Goal: Information Seeking & Learning: Learn about a topic

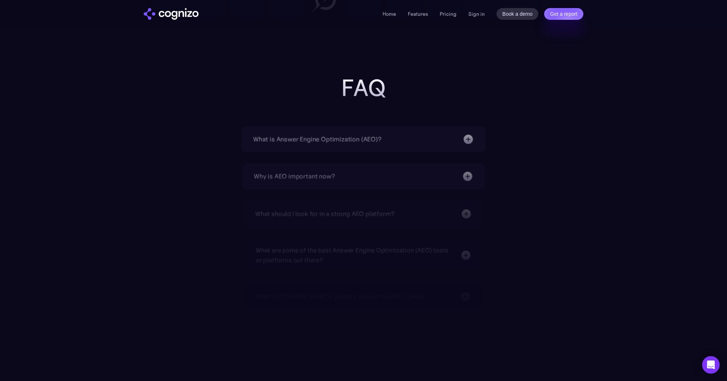
scroll to position [2300, 0]
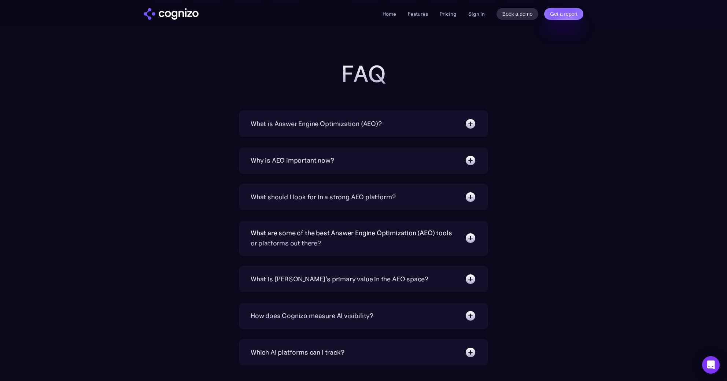
click at [331, 161] on div "Why is AEO important now?" at bounding box center [293, 160] width 84 height 10
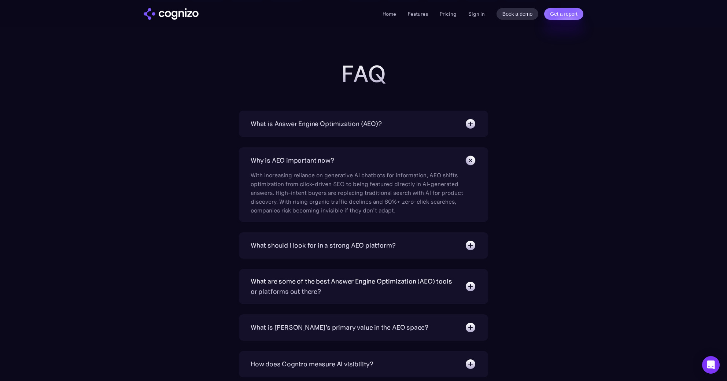
click at [331, 161] on div "Why is AEO important now?" at bounding box center [293, 160] width 84 height 10
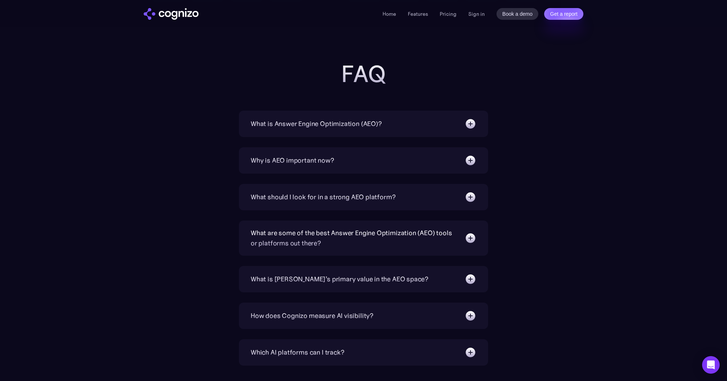
click at [329, 195] on div "What should I look for in a strong AEO platform?" at bounding box center [323, 197] width 145 height 10
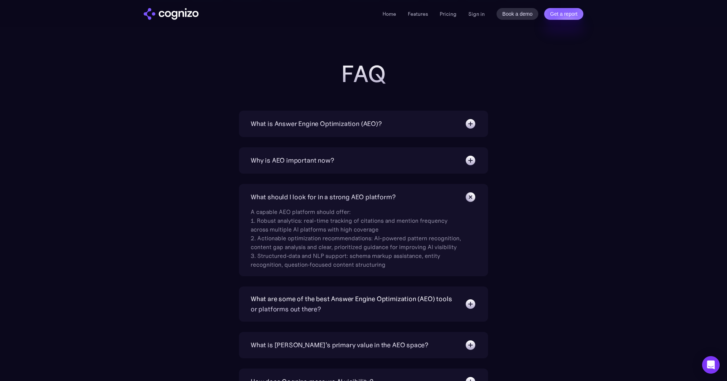
click at [329, 195] on div "What should I look for in a strong AEO platform?" at bounding box center [323, 197] width 145 height 10
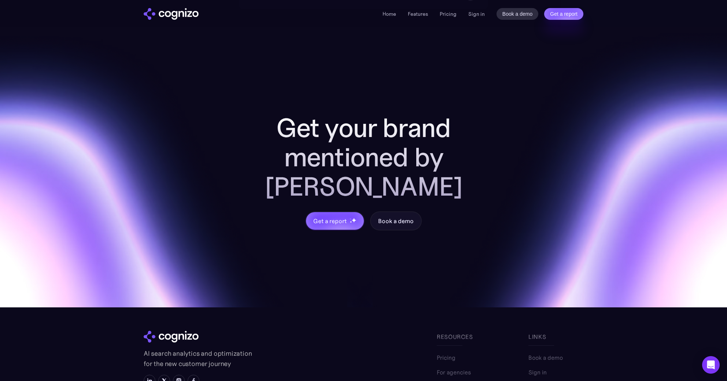
scroll to position [2804, 0]
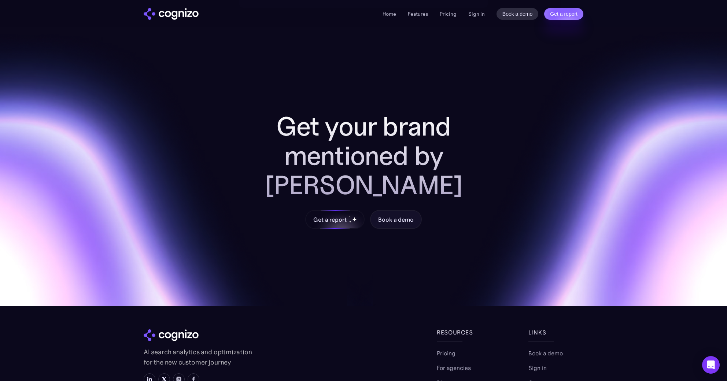
click at [331, 215] on div "Get a report" at bounding box center [329, 219] width 33 height 9
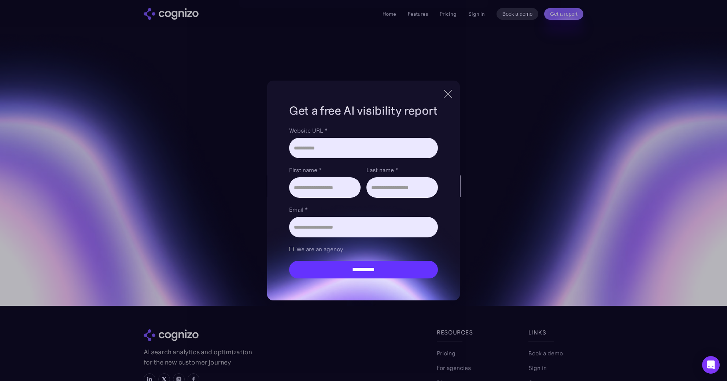
click at [207, 157] on div "**********" at bounding box center [363, 190] width 727 height 381
click at [450, 95] on div at bounding box center [448, 93] width 12 height 13
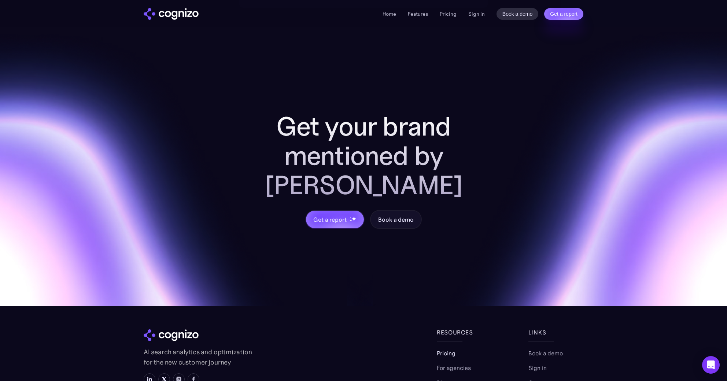
click at [450, 349] on link "Pricing" at bounding box center [446, 353] width 19 height 9
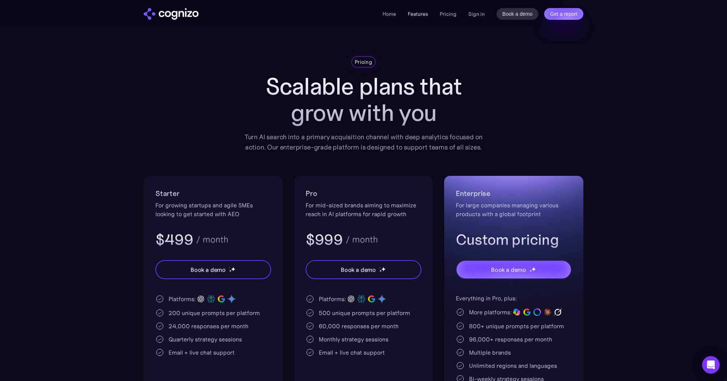
click at [419, 13] on link "Features" at bounding box center [418, 14] width 20 height 7
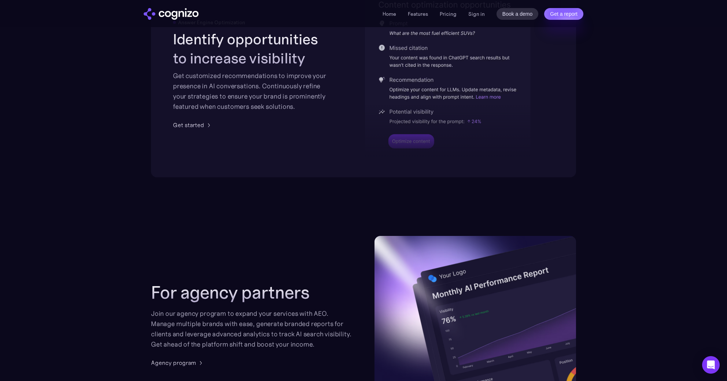
scroll to position [1572, 0]
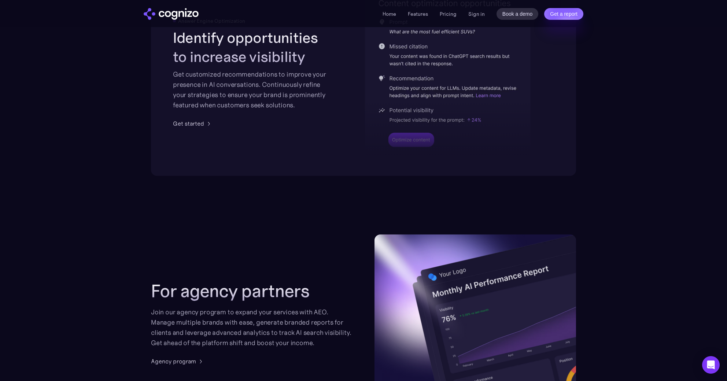
click at [484, 96] on div at bounding box center [448, 107] width 166 height 108
click at [482, 96] on div at bounding box center [448, 107] width 166 height 108
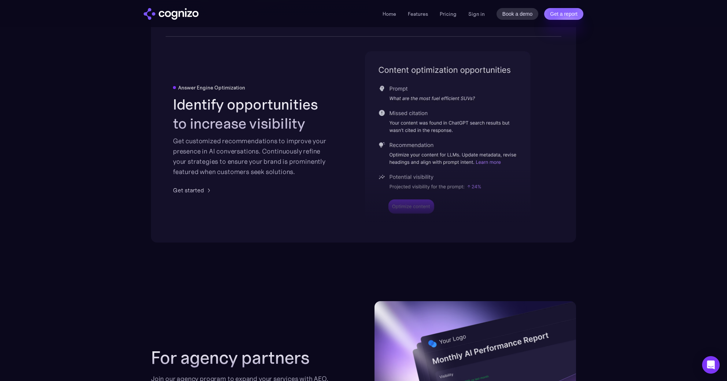
scroll to position [1505, 0]
click at [483, 162] on div at bounding box center [448, 174] width 166 height 108
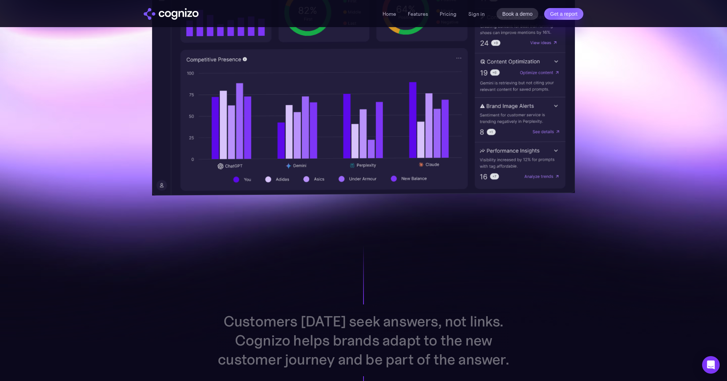
scroll to position [0, 0]
